Goal: Find specific page/section: Find specific page/section

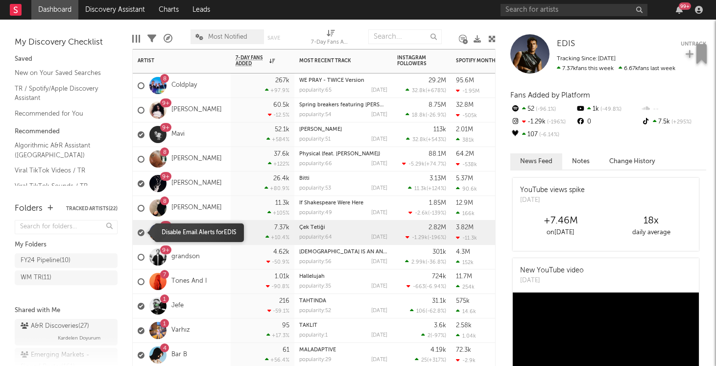
click at [139, 229] on div at bounding box center [141, 232] width 7 height 7
click at [138, 229] on input "checkbox" at bounding box center [138, 232] width 0 height 9
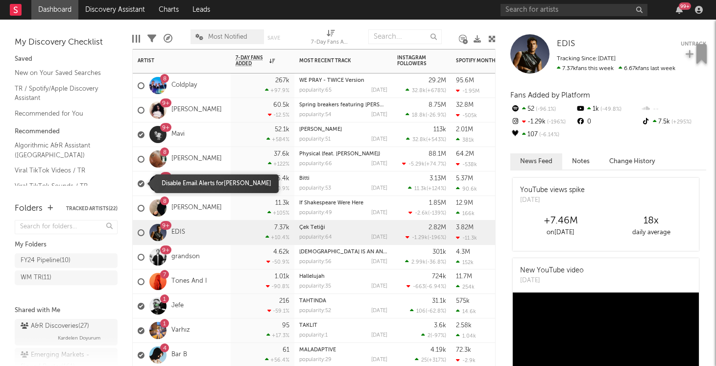
click at [138, 182] on div at bounding box center [141, 183] width 7 height 7
click at [138, 182] on input "checkbox" at bounding box center [138, 183] width 0 height 9
